Goal: Information Seeking & Learning: Understand process/instructions

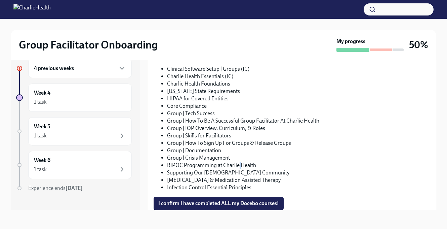
scroll to position [406, 0]
click at [214, 134] on li "Group | Skills for Facilitators" at bounding box center [298, 134] width 263 height 7
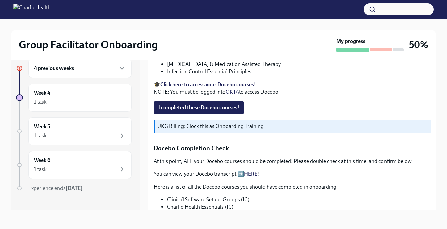
scroll to position [270, 0]
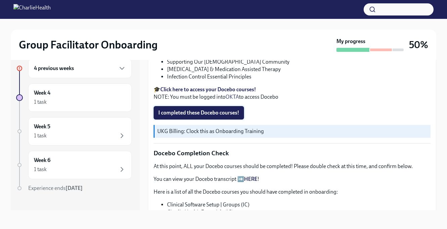
click at [234, 114] on span "I completed these Docebo courses!" at bounding box center [198, 112] width 81 height 7
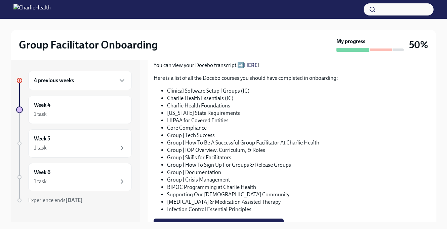
scroll to position [394, 0]
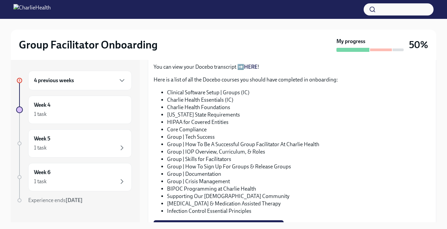
click at [247, 69] on link "HERE" at bounding box center [250, 67] width 13 height 6
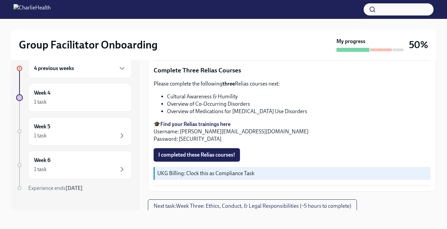
scroll to position [563, 0]
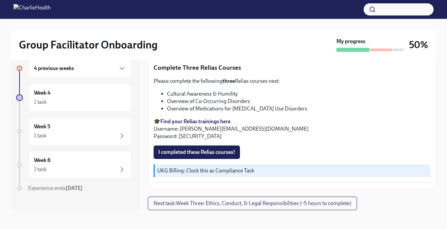
click at [190, 201] on span "Next task : Week Three: Ethics, Conduct, & Legal Responsibilities (~5 hours to …" at bounding box center [253, 203] width 198 height 7
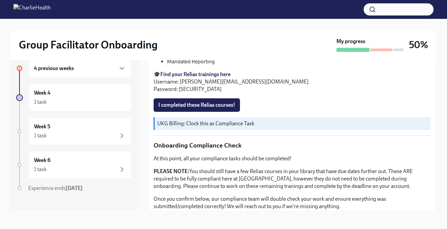
scroll to position [419, 0]
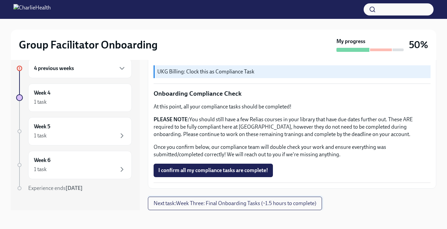
click at [185, 202] on span "Next task : Week Three: Final Onboarding Tasks (~1.5 hours to complete)" at bounding box center [235, 203] width 163 height 7
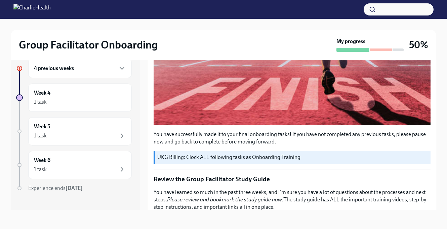
scroll to position [194, 0]
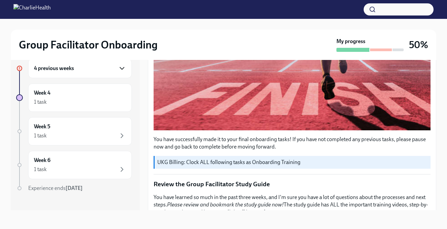
click at [123, 70] on icon "button" at bounding box center [122, 68] width 8 height 8
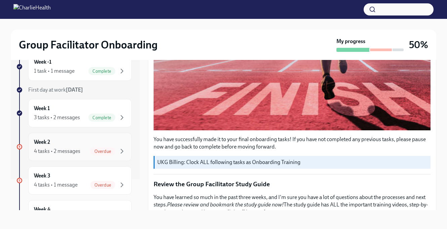
scroll to position [43, 0]
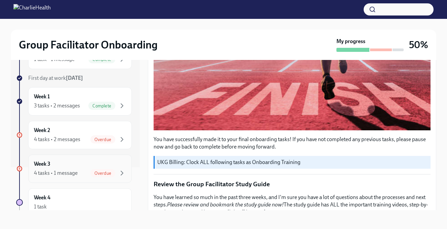
click at [82, 164] on div "Week 3 4 tasks • 1 message Overdue" at bounding box center [80, 168] width 92 height 17
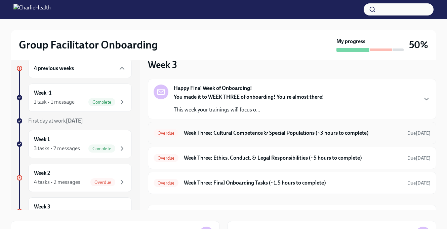
click at [200, 133] on h6 "Week Three: Cultural Competence & Special Populations (~3 hours to complete)" at bounding box center [293, 132] width 218 height 7
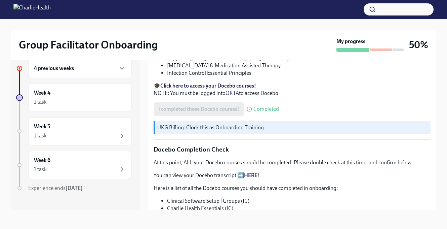
scroll to position [218, 0]
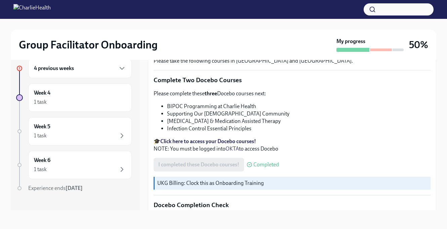
click at [114, 68] on div "4 previous weeks" at bounding box center [80, 68] width 92 height 8
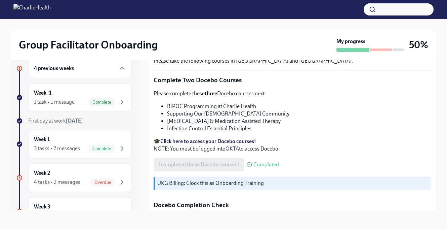
click at [79, 161] on div "4 previous weeks Week -1 1 task • 1 message Complete First day at work [DATE] W…" at bounding box center [74, 211] width 116 height 307
click at [77, 171] on div "Week 2 4 tasks • 2 messages Overdue" at bounding box center [80, 177] width 92 height 17
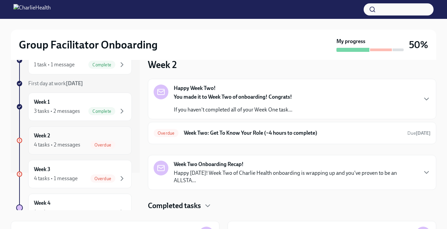
scroll to position [38, 0]
click at [87, 167] on div "Week 3 4 tasks • 1 message Overdue" at bounding box center [80, 173] width 92 height 17
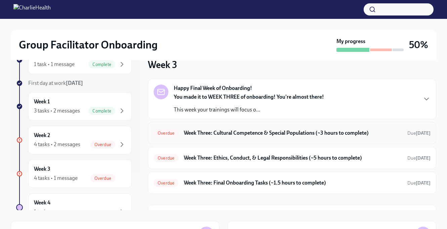
click at [195, 130] on h6 "Week Three: Cultural Competence & Special Populations (~3 hours to complete)" at bounding box center [293, 132] width 218 height 7
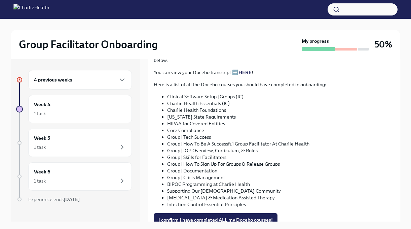
scroll to position [359, 0]
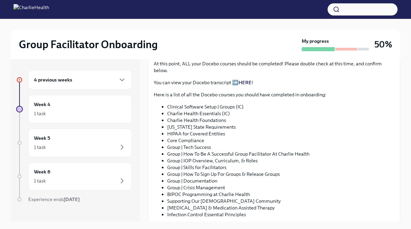
click at [243, 83] on link "HERE" at bounding box center [244, 82] width 13 height 6
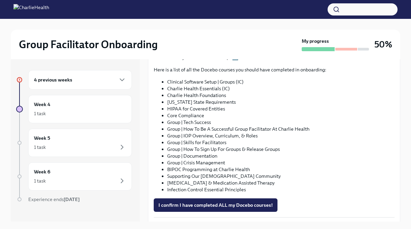
scroll to position [407, 0]
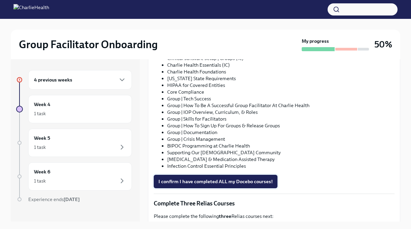
click at [186, 181] on span "I confirm I have completed ALL my Docebo courses!" at bounding box center [215, 181] width 114 height 7
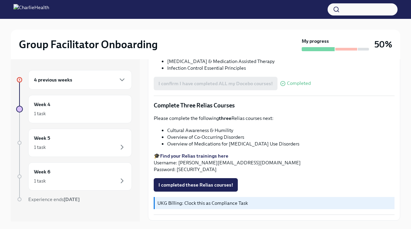
scroll to position [11, 0]
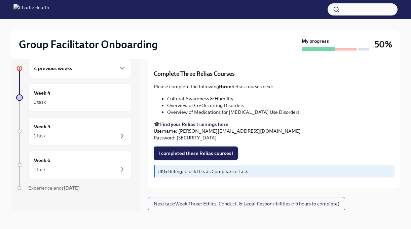
click at [196, 150] on span "I completed these Relias courses!" at bounding box center [195, 153] width 75 height 7
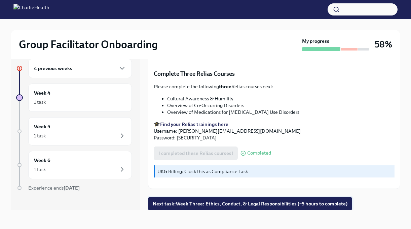
click at [211, 199] on button "Next task : Week Three: Ethics, Conduct, & Legal Responsibilities (~5 hours to …" at bounding box center [250, 203] width 204 height 13
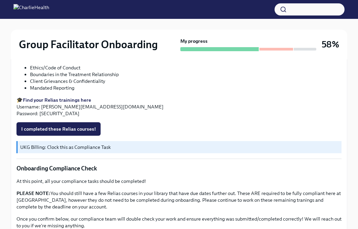
scroll to position [404, 0]
